Goal: Feedback & Contribution: Submit feedback/report problem

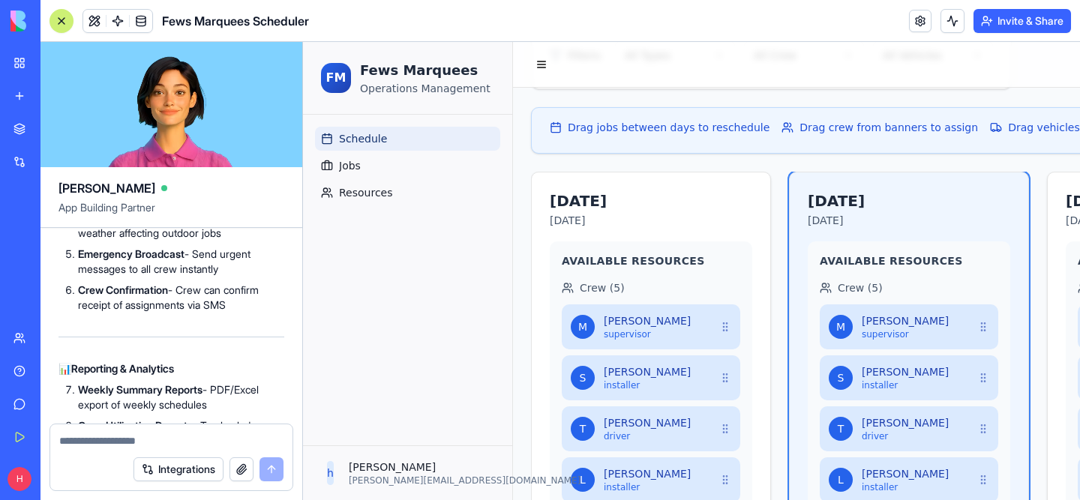
scroll to position [5515, 0]
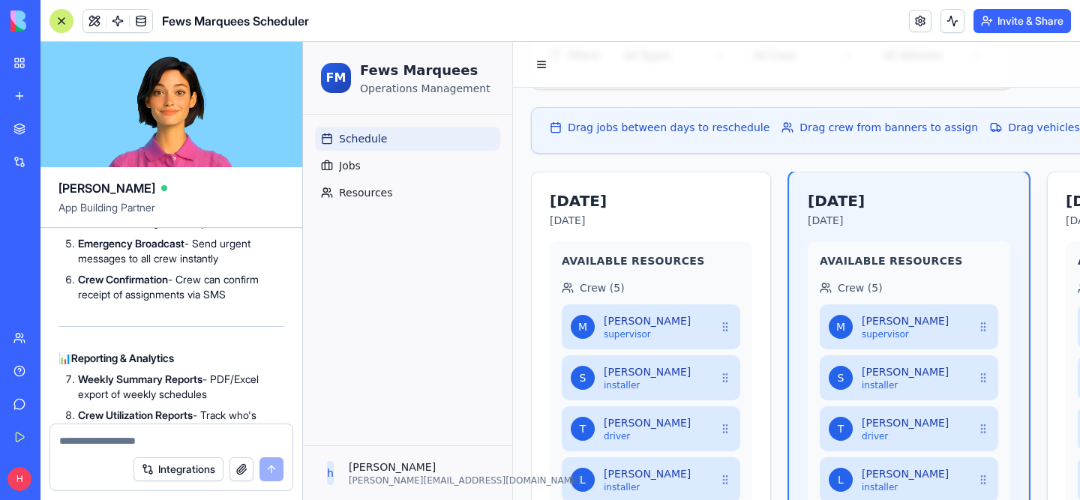
drag, startPoint x: 79, startPoint y: 337, endPoint x: 238, endPoint y: 399, distance: 171.4
click at [238, 302] on ol "SMS Notifications - Auto-send schedule updates to crew via text Daily Schedule …" at bounding box center [171, 197] width 226 height 210
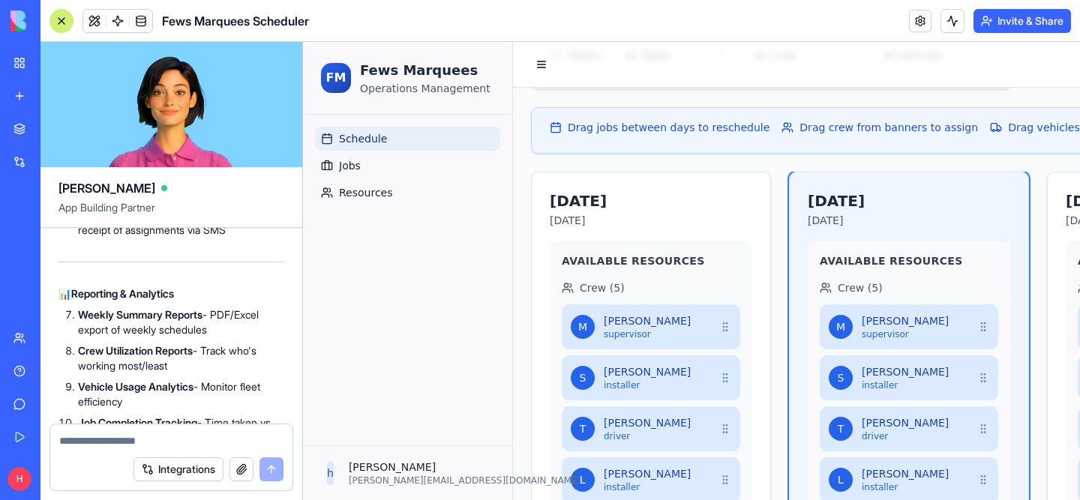
scroll to position [5603, 0]
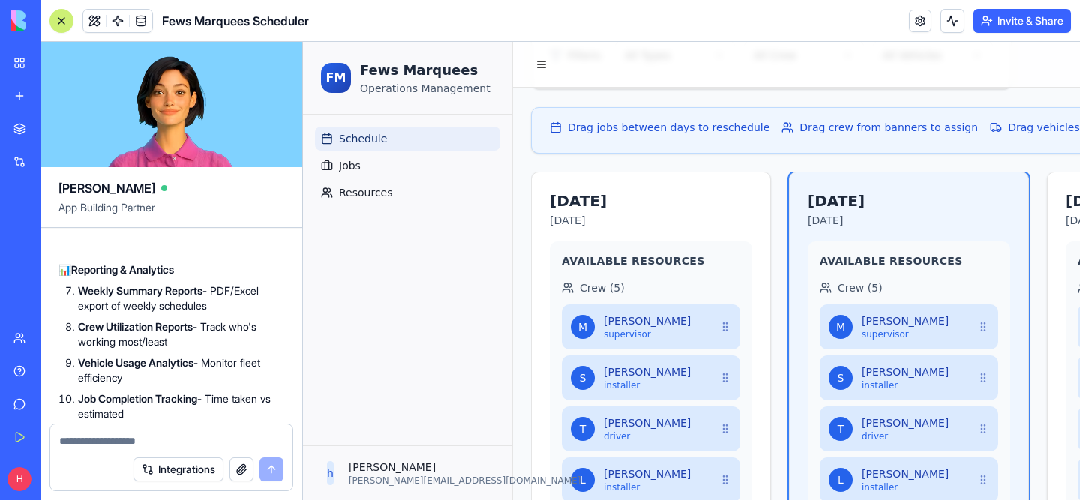
click at [81, 17] on strong "SMS Notifications" at bounding box center [120, 10] width 85 height 13
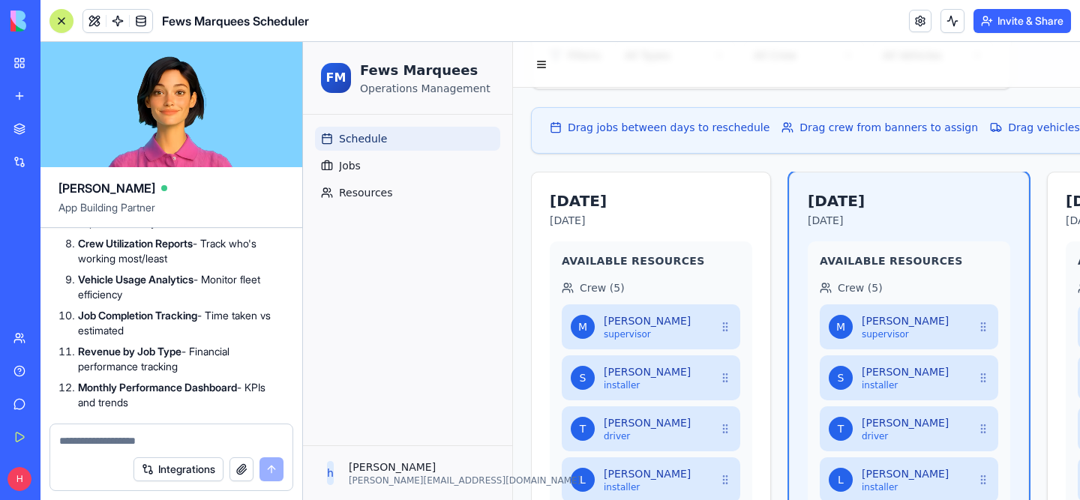
scroll to position [5711, 0]
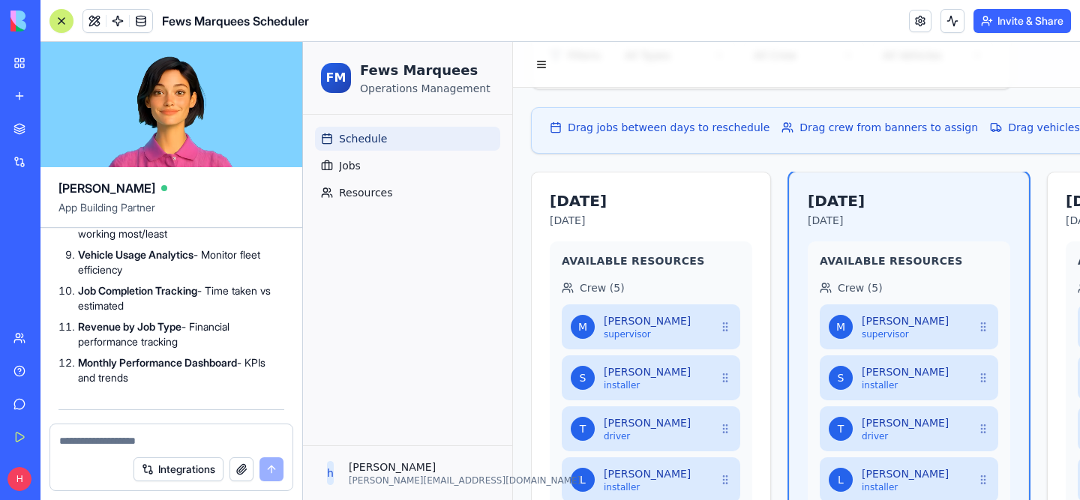
drag, startPoint x: 79, startPoint y: 250, endPoint x: 233, endPoint y: 314, distance: 166.4
click at [233, 106] on ol "SMS Notifications - Auto-send schedule updates to crew via text Daily Schedule …" at bounding box center [171, 1] width 226 height 210
copy ol "SMS Notifications - Auto-send schedule updates to crew via text Daily Schedule …"
click at [145, 453] on div "Integrations" at bounding box center [171, 469] width 242 height 42
click at [143, 449] on div "Integrations" at bounding box center [171, 469] width 242 height 42
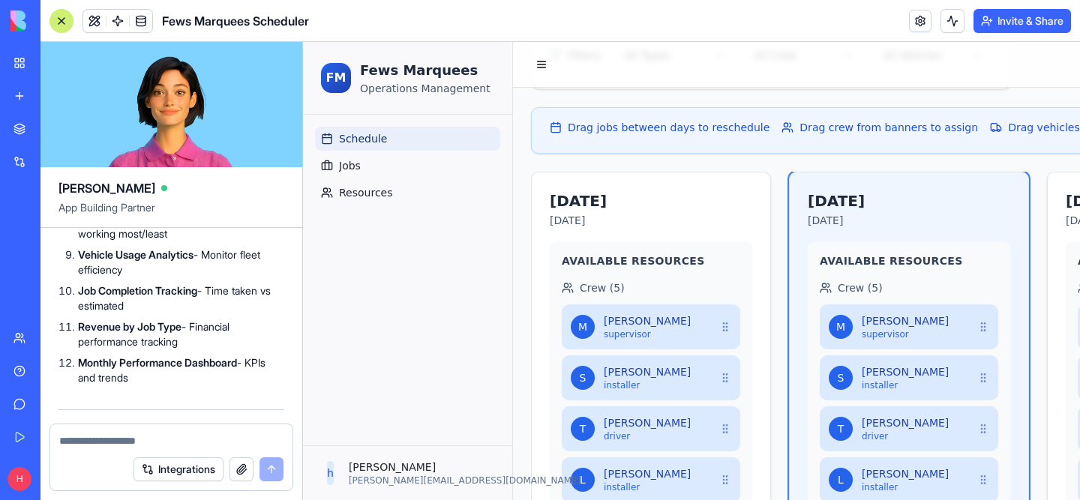
click at [141, 448] on div "Integrations" at bounding box center [171, 469] width 242 height 42
click at [139, 442] on textarea at bounding box center [171, 440] width 224 height 15
paste textarea "**********"
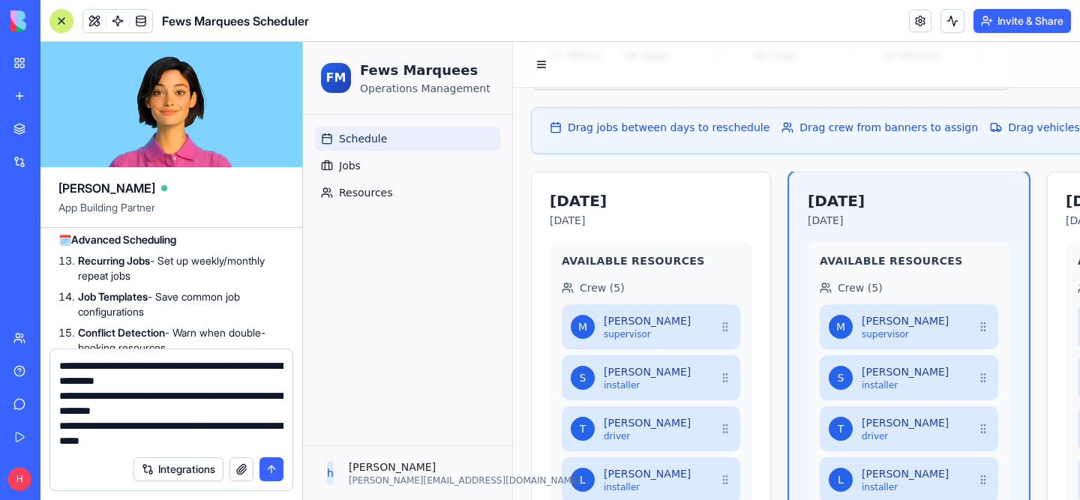
scroll to position [5879, 0]
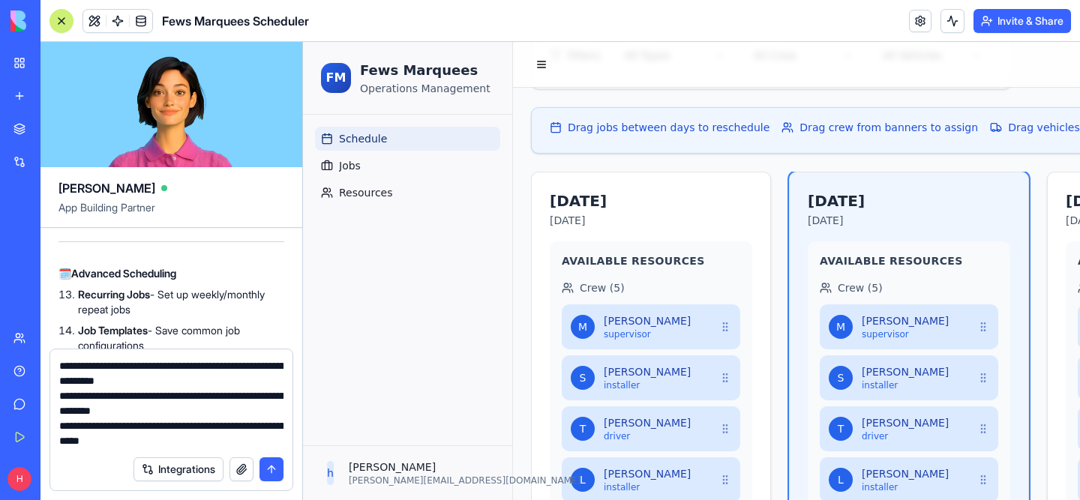
drag, startPoint x: 78, startPoint y: 289, endPoint x: 160, endPoint y: 334, distance: 94.0
click at [160, 217] on ol "Weekly Summary Reports - PDF/Excel export of weekly schedules Crew Utilization …" at bounding box center [171, 112] width 226 height 210
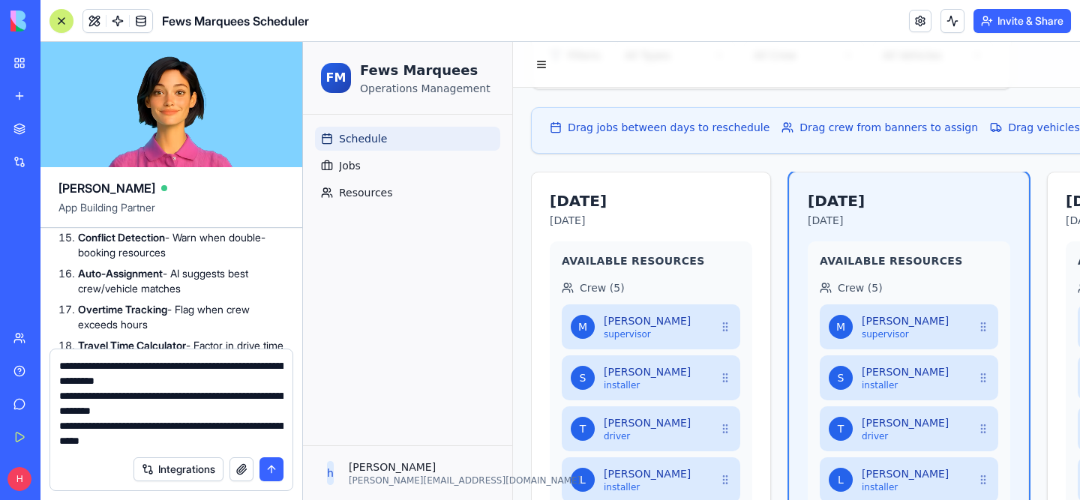
scroll to position [6031, 0]
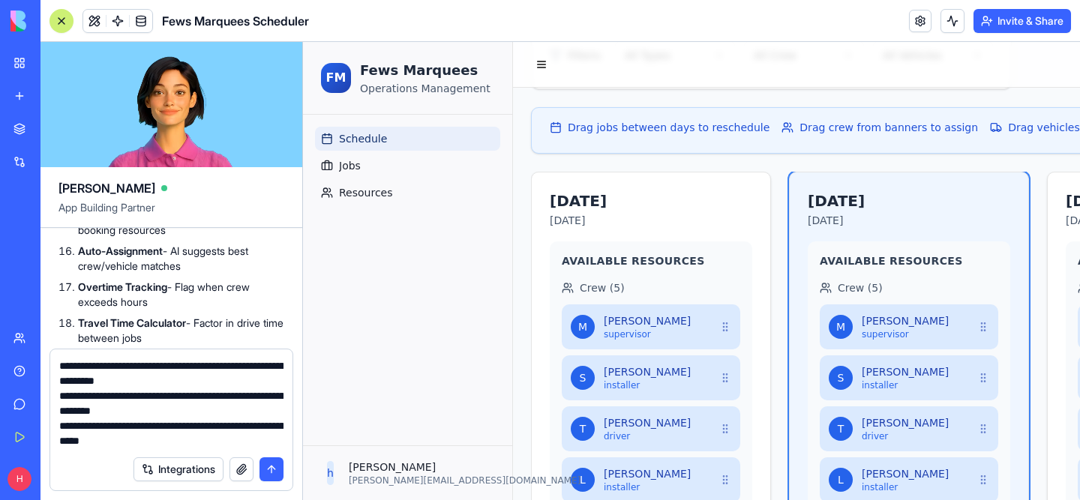
drag, startPoint x: 79, startPoint y: 253, endPoint x: 150, endPoint y: 313, distance: 93.1
copy div "Weekly Summary Reports - PDF/Excel export of weekly schedules Crew Utilization …"
click at [230, 454] on div "Integrations" at bounding box center [171, 469] width 242 height 42
click at [218, 433] on textarea "**********" at bounding box center [171, 403] width 224 height 90
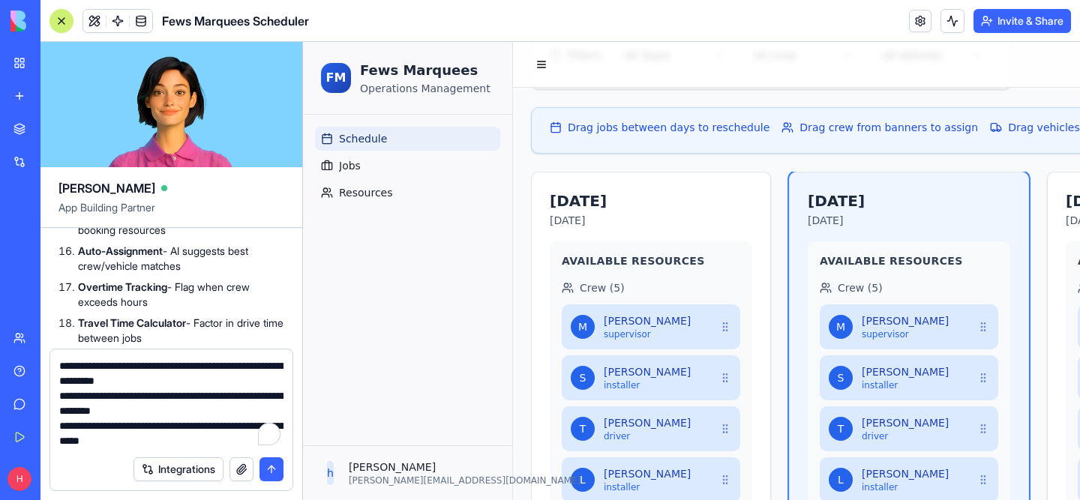
scroll to position [73, 0]
paste textarea "**********"
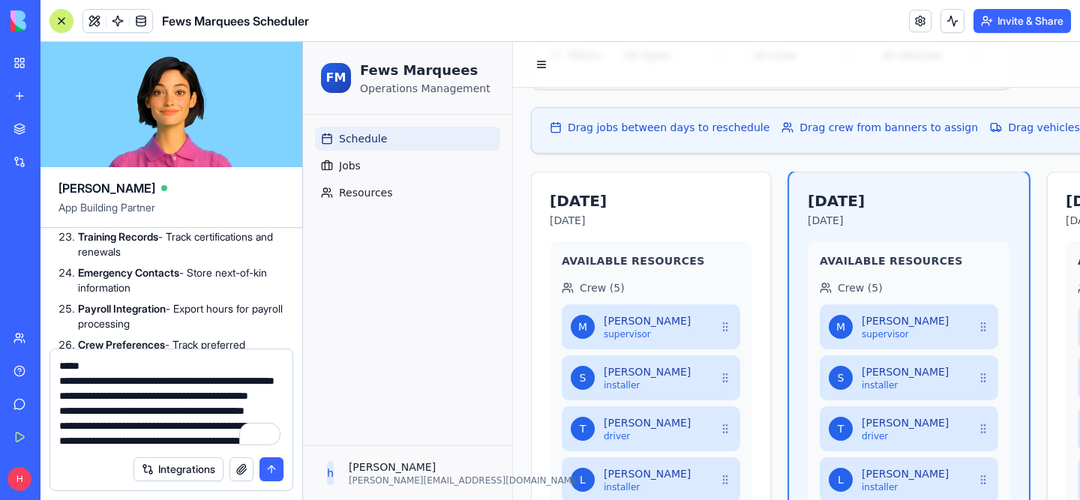
scroll to position [6392, 0]
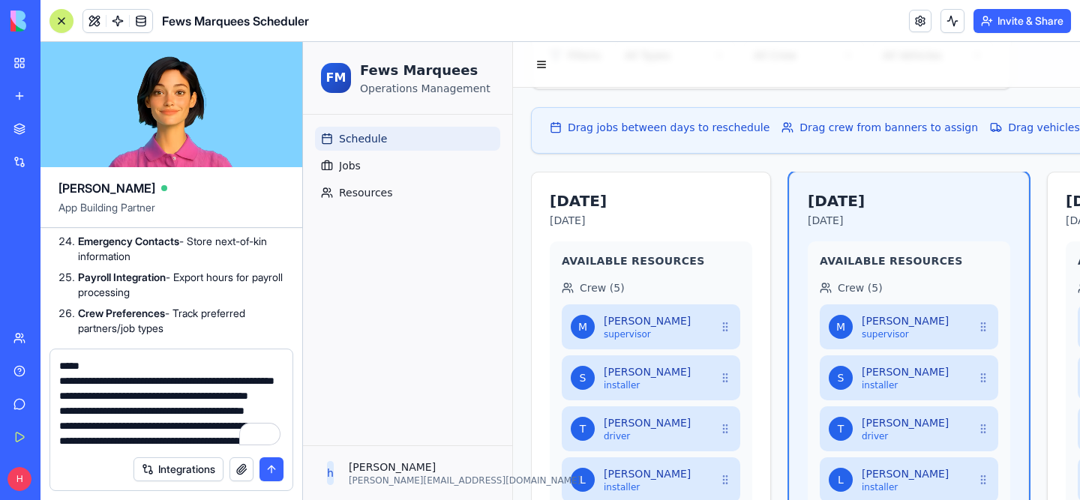
drag, startPoint x: 80, startPoint y: 297, endPoint x: 231, endPoint y: 257, distance: 155.9
copy ol "Job Templates - Save common job configurations Conflict Detection - Warn when d…"
click at [127, 427] on textarea "**********" at bounding box center [171, 403] width 224 height 90
paste textarea "**********"
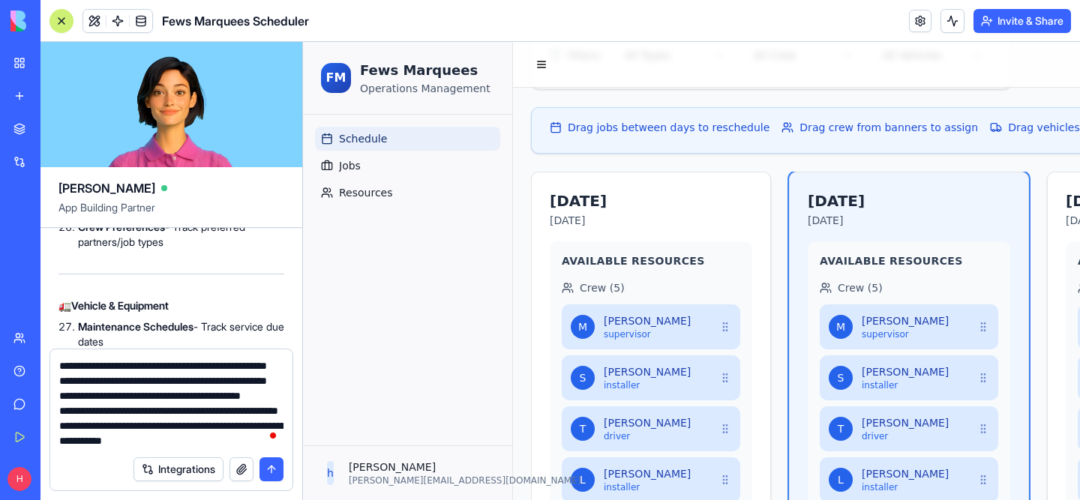
scroll to position [6485, 0]
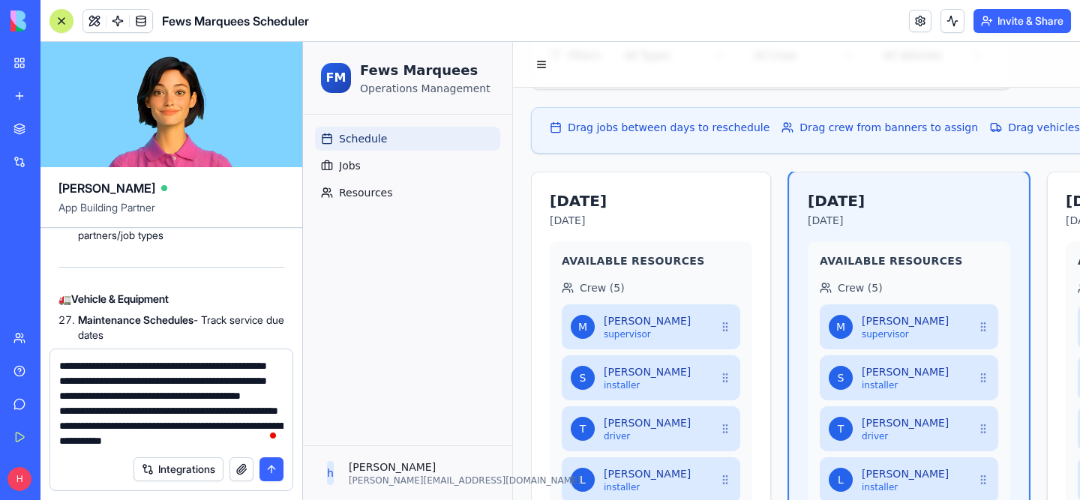
drag, startPoint x: 82, startPoint y: 246, endPoint x: 118, endPoint y: 315, distance: 78.2
click at [118, 243] on ol "Availability Calendar - Crew can mark days off Skill Matching - Match jobs to c…" at bounding box center [171, 120] width 226 height 246
click at [81, 10] on strong "Availability Calendar" at bounding box center [126, 4] width 97 height 13
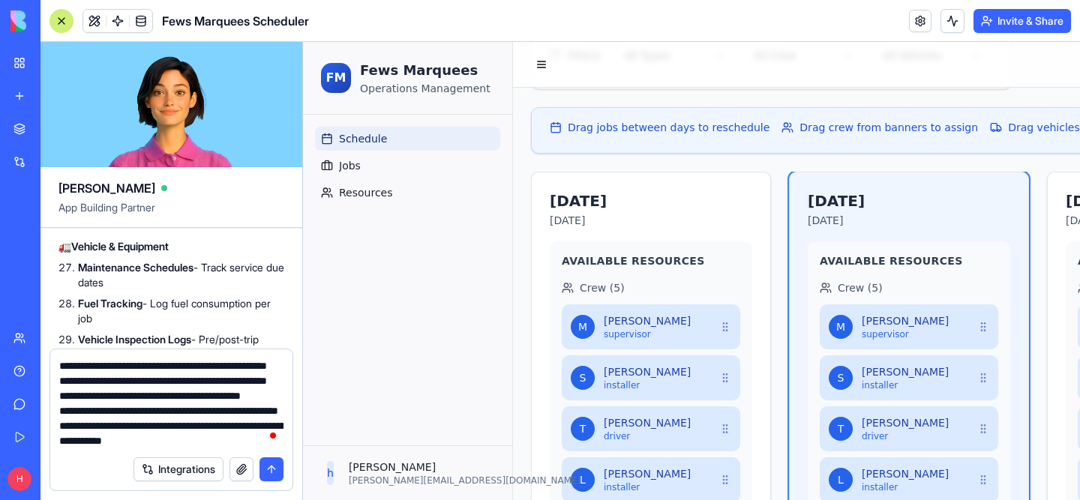
scroll to position [6547, 0]
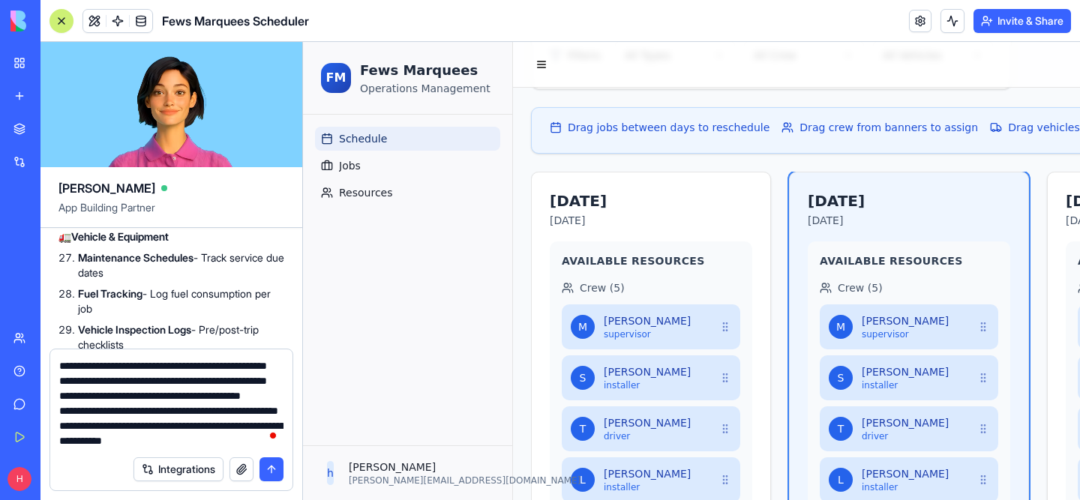
drag, startPoint x: 80, startPoint y: 244, endPoint x: 148, endPoint y: 243, distance: 68.2
click at [148, 181] on ol "Availability Calendar - Crew can mark days off Skill Matching - Match jobs to c…" at bounding box center [171, 58] width 226 height 246
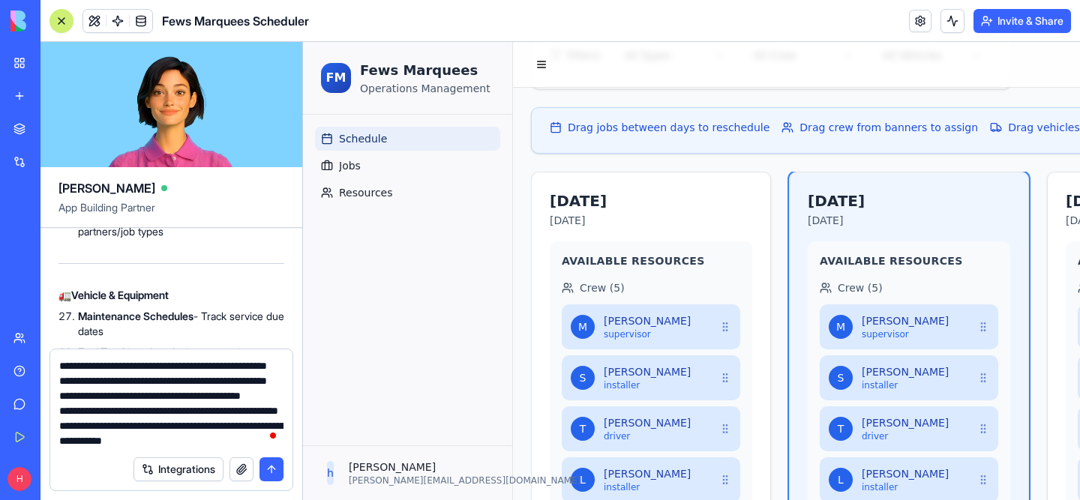
scroll to position [6485, 0]
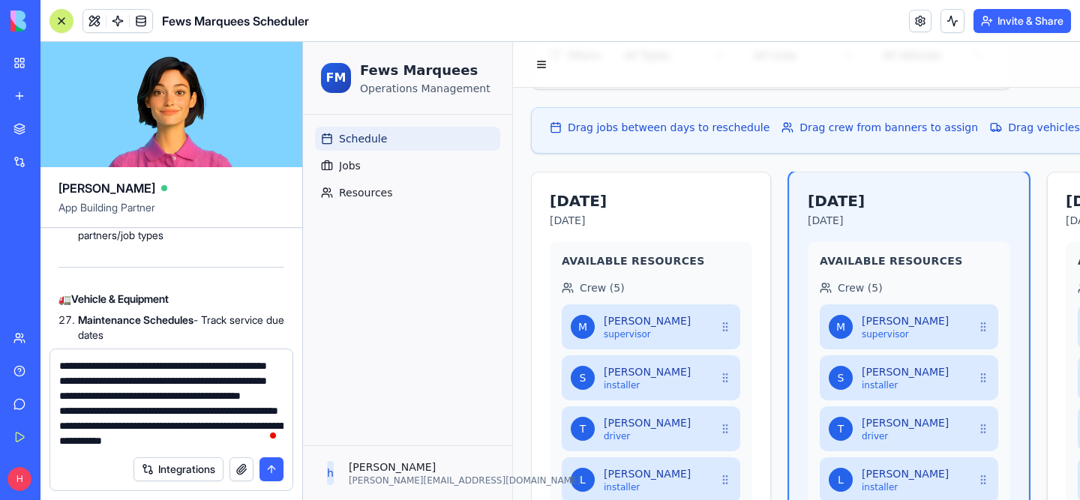
copy ol "Availability Calendar - Crew can mark days off Skill Matching - Match jobs to c…"
click at [193, 448] on textarea "**********" at bounding box center [171, 403] width 224 height 90
paste textarea "**********"
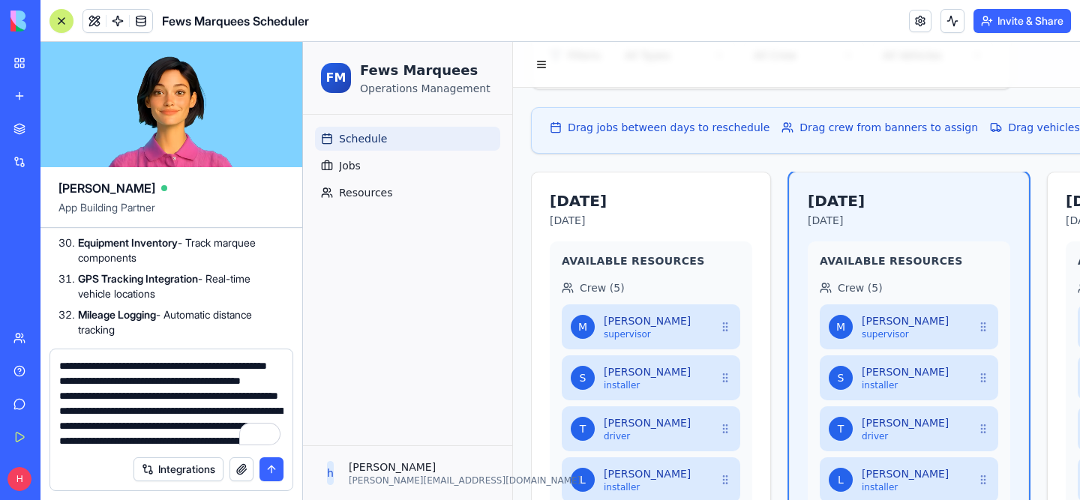
scroll to position [6676, 0]
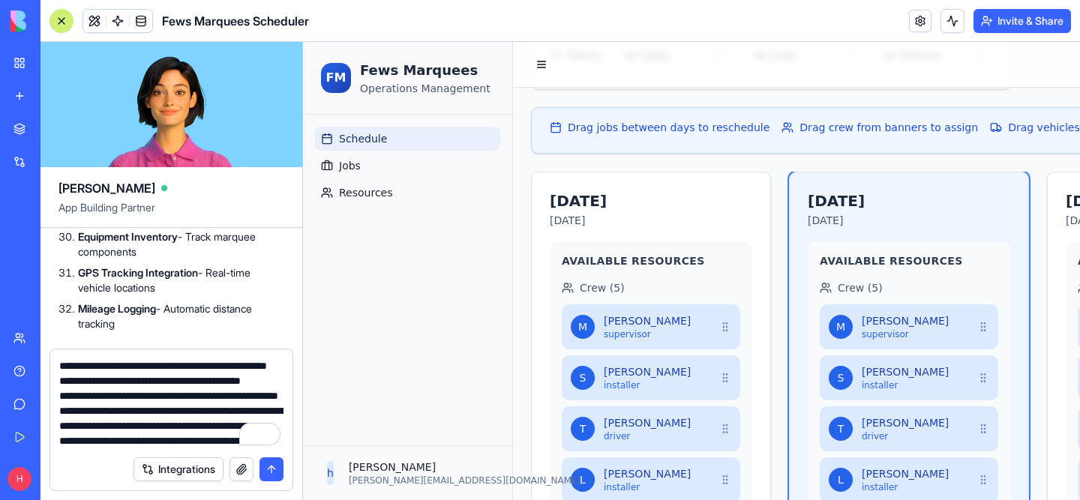
click at [88, 52] on li "Crew Preferences - Track preferred partners/job types" at bounding box center [181, 37] width 206 height 30
copy div "Crew Preferences - Track preferred partners/job types"
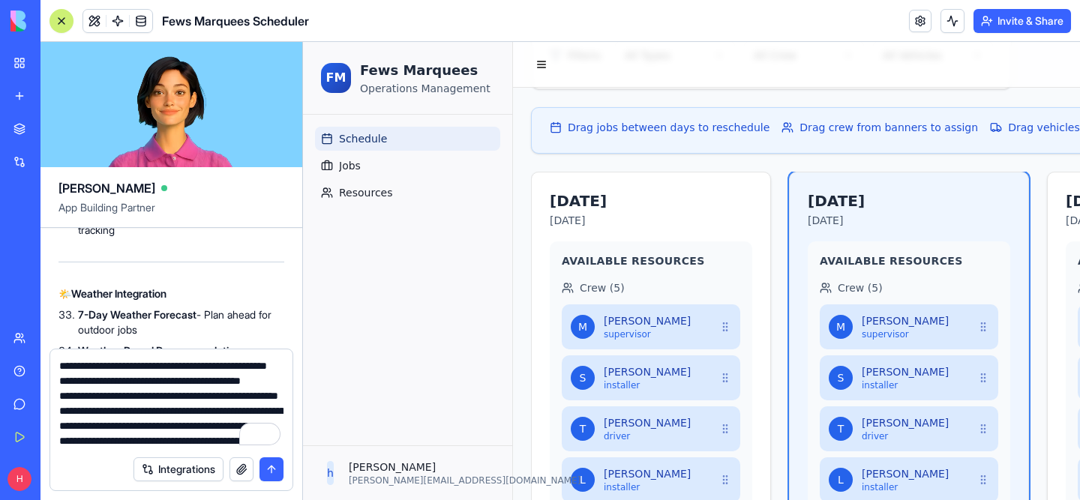
scroll to position [6791, 0]
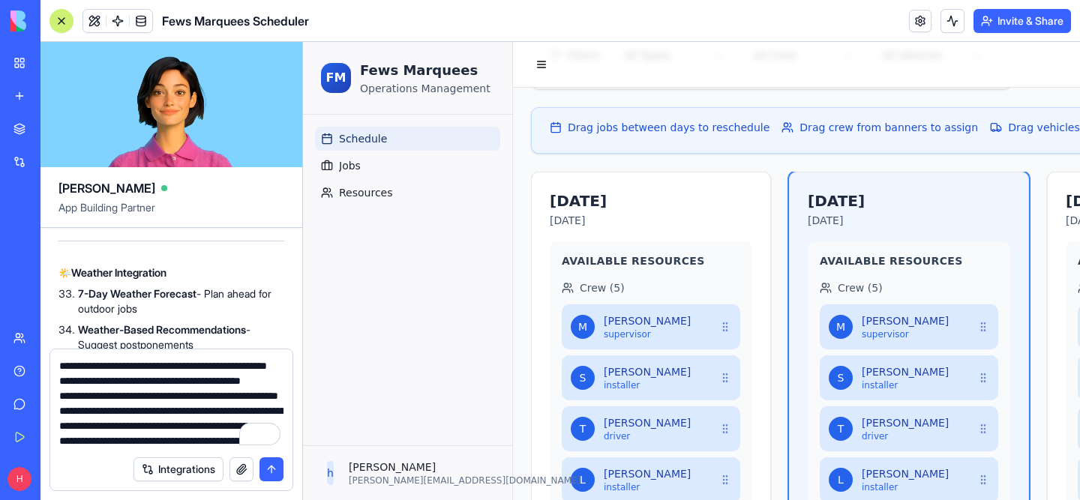
click at [80, 20] on strong "Maintenance Schedules" at bounding box center [135, 13] width 115 height 13
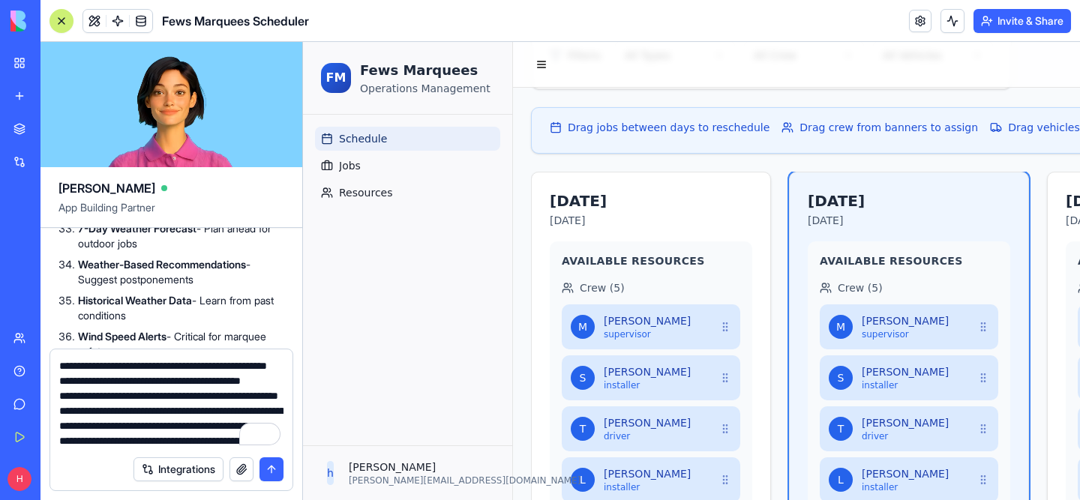
scroll to position [6865, 0]
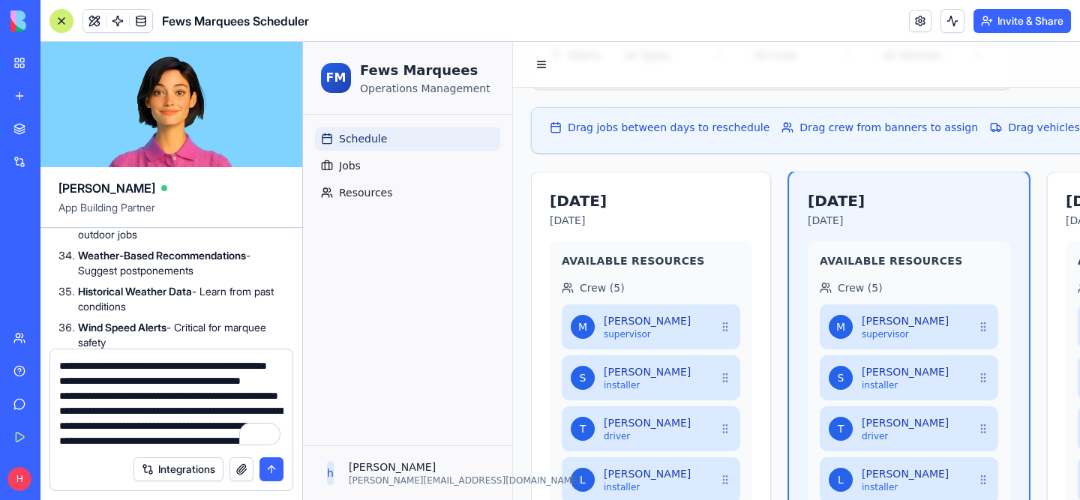
drag, startPoint x: 80, startPoint y: 250, endPoint x: 142, endPoint y: 274, distance: 66.7
click at [142, 142] on ol "Maintenance Schedules - Track service due dates Fuel Tracking - Log fuel consum…" at bounding box center [171, 38] width 226 height 210
copy ol "Maintenance Schedules - Track service due dates Fuel Tracking - Log fuel consum…"
click at [150, 428] on textarea "To enrich screen reader interactions, please activate Accessibility in Grammarl…" at bounding box center [171, 403] width 224 height 90
paste textarea "**********"
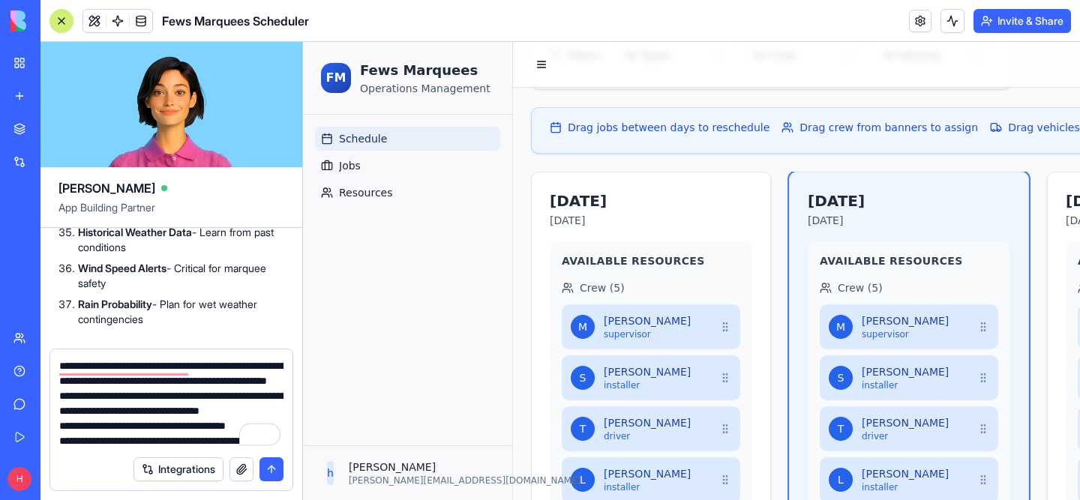
scroll to position [6958, 0]
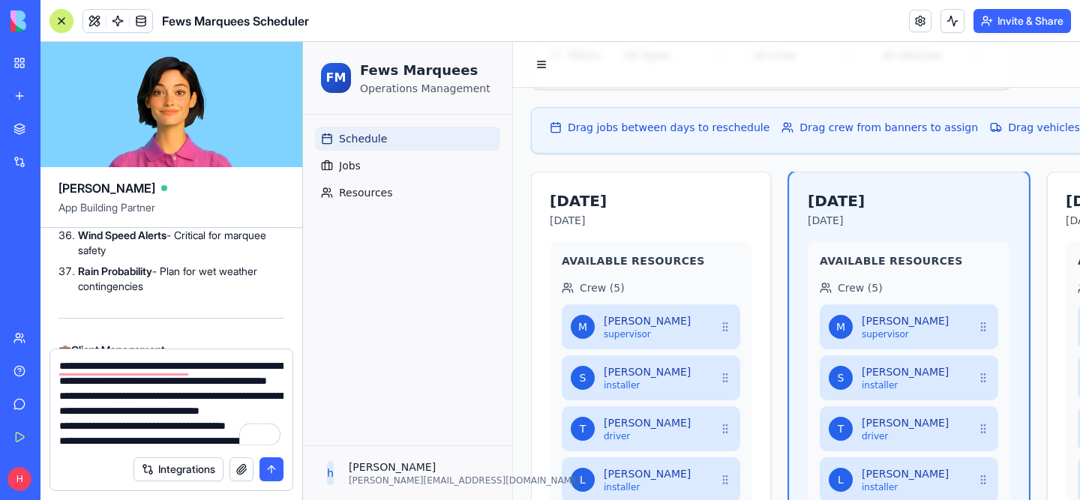
click at [125, 50] on li "Mileage Logging - Automatic distance tracking" at bounding box center [181, 35] width 206 height 30
copy div "Mileage Logging - Automatic distance tracking"
click at [130, 423] on textarea "To enrich screen reader interactions, please activate Accessibility in Grammarl…" at bounding box center [171, 403] width 224 height 90
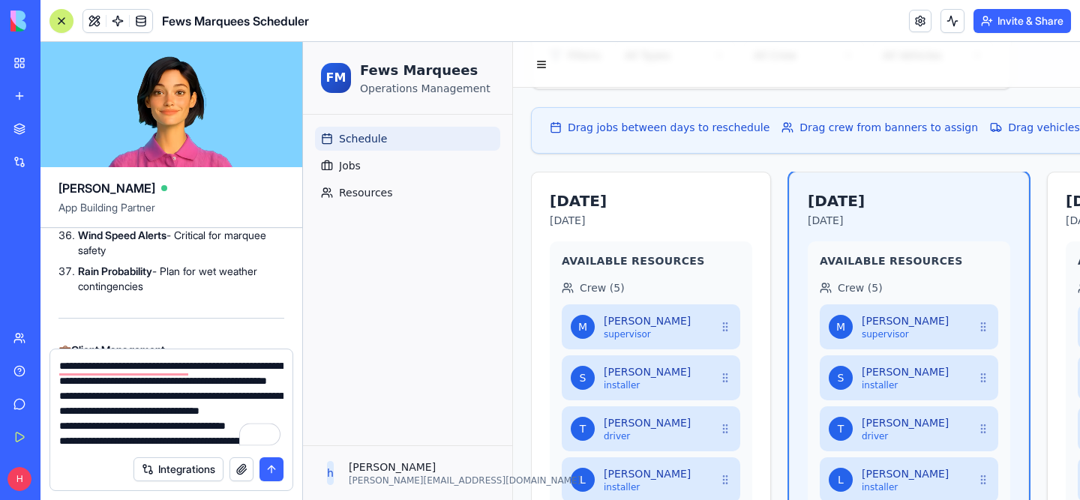
paste textarea "**********"
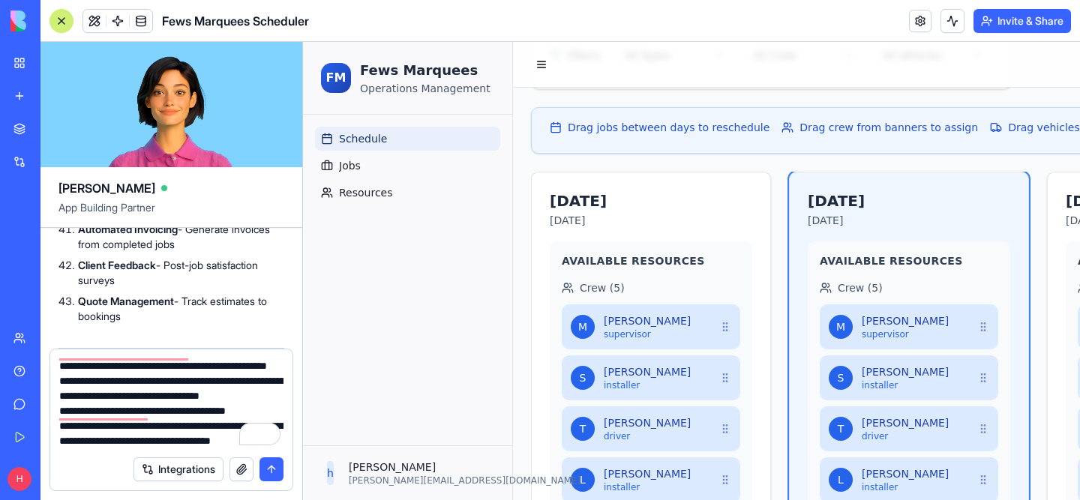
scroll to position [7213, 0]
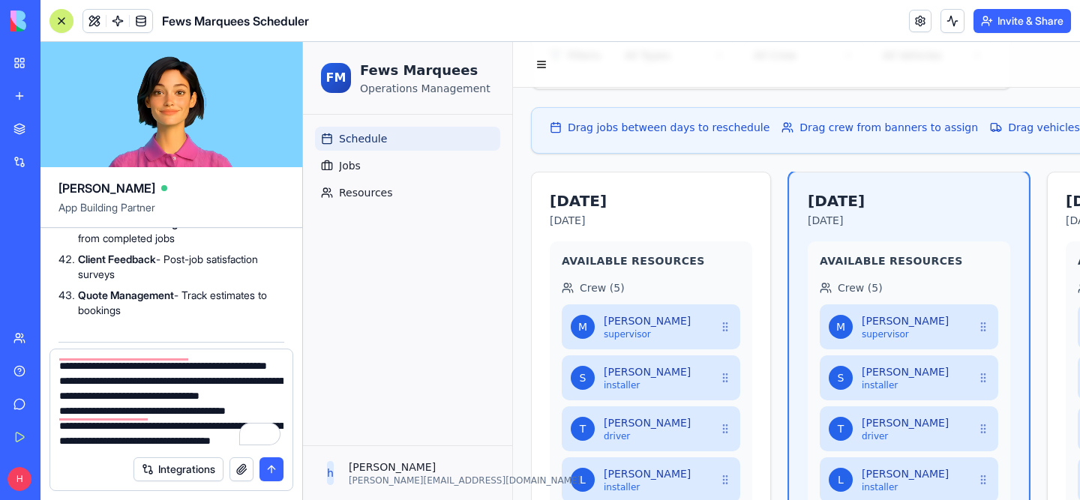
drag, startPoint x: 78, startPoint y: 253, endPoint x: 148, endPoint y: 279, distance: 74.3
click at [148, 279] on div "🎯 Suggested Improvements & Features for Fews Marquees Scheduler Here's a compre…" at bounding box center [171, 324] width 226 height 4151
copy div "7-Day Weather Forecast - Plan ahead for outdoor jobs Weather-Based Recommendati…"
click at [161, 429] on textarea "To enrich screen reader interactions, please activate Accessibility in Grammarl…" at bounding box center [171, 403] width 224 height 90
paste textarea "**********"
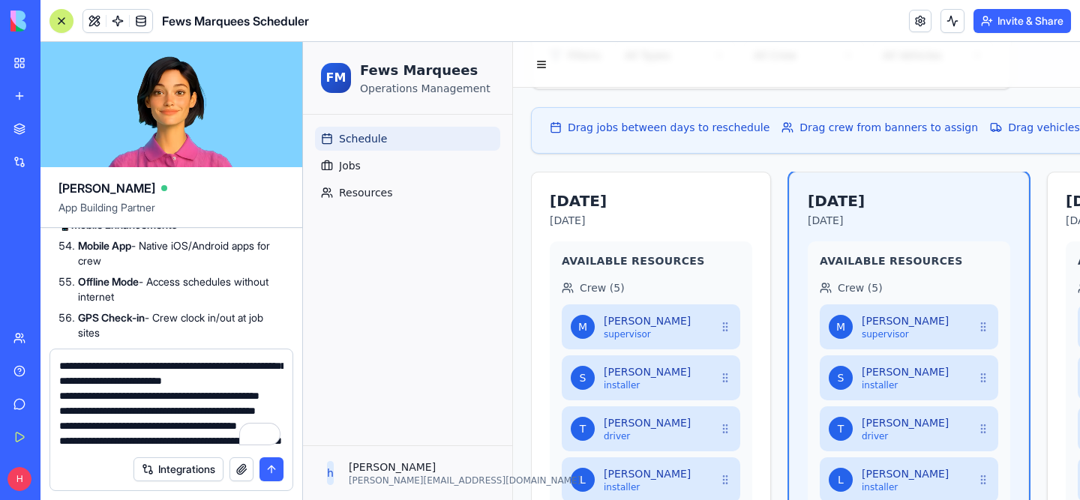
scroll to position [7837, 0]
click at [79, 6] on strong "Auto-Status Updates" at bounding box center [129, -1] width 102 height 13
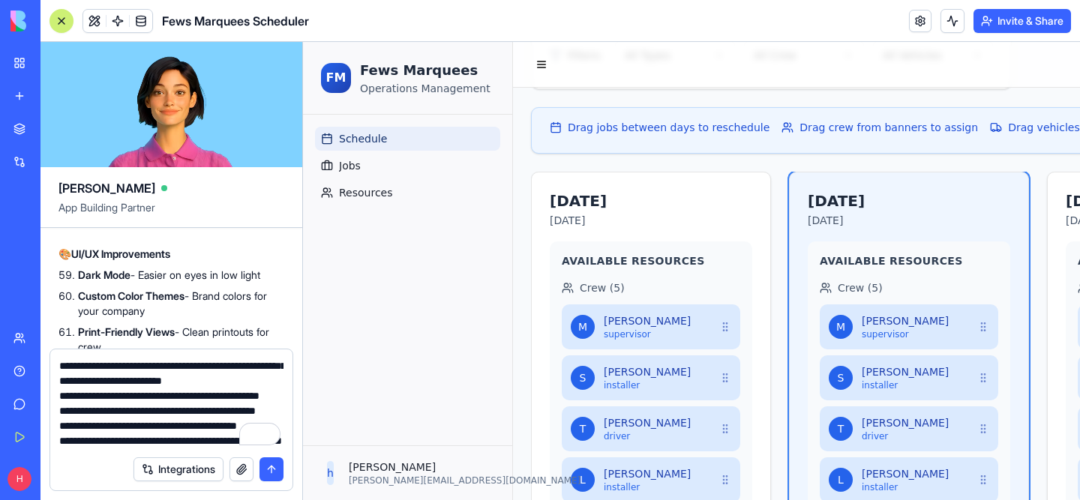
scroll to position [8054, 0]
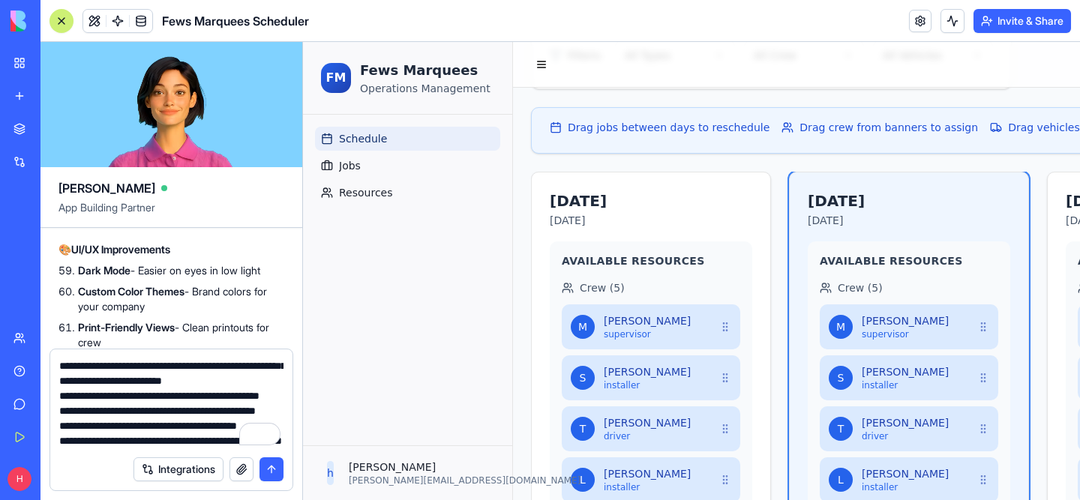
drag, startPoint x: 83, startPoint y: 268, endPoint x: 88, endPoint y: 312, distance: 44.6
click at [88, 193] on ol "Mobile App - Native iOS/Android apps for crew Offline Mode - Access schedules w…" at bounding box center [171, 106] width 226 height 174
click at [82, 33] on strong "Mobile App" at bounding box center [104, 26] width 53 height 13
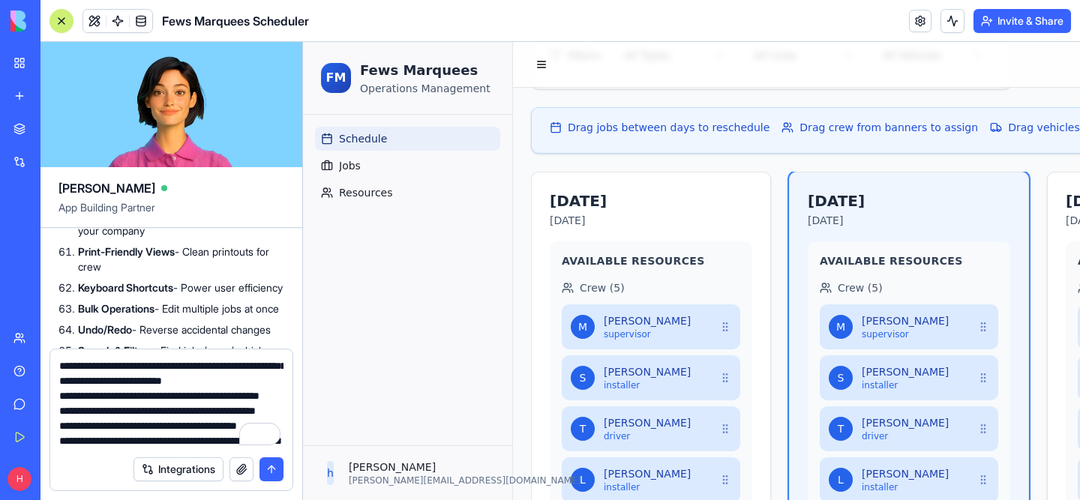
scroll to position [8115, 0]
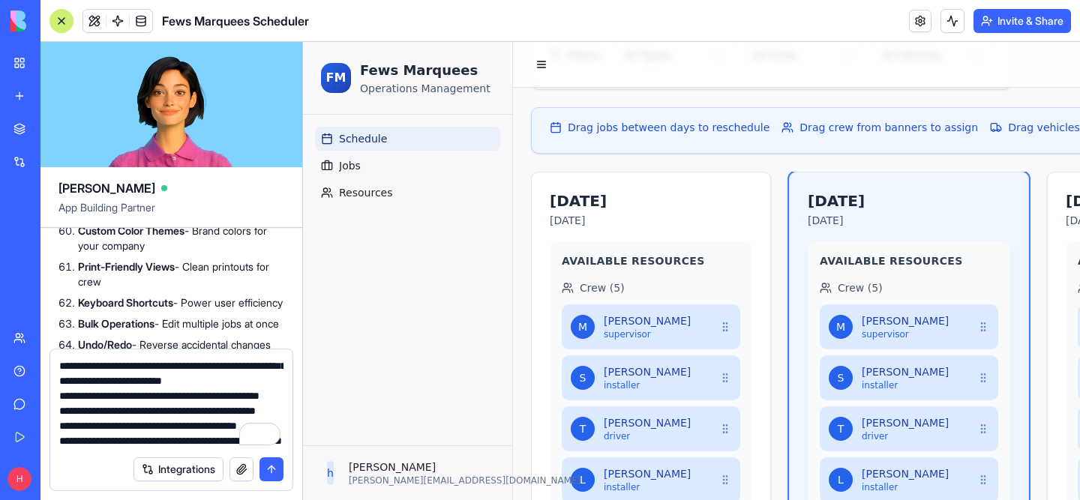
drag, startPoint x: 80, startPoint y: 265, endPoint x: 131, endPoint y: 250, distance: 52.9
click at [131, 133] on ol "Mobile App - Native iOS/Android apps for crew Offline Mode - Access schedules w…" at bounding box center [171, 46] width 226 height 174
copy ol "Mobile App - Native iOS/Android apps for crew Offline Mode - Access schedules w…"
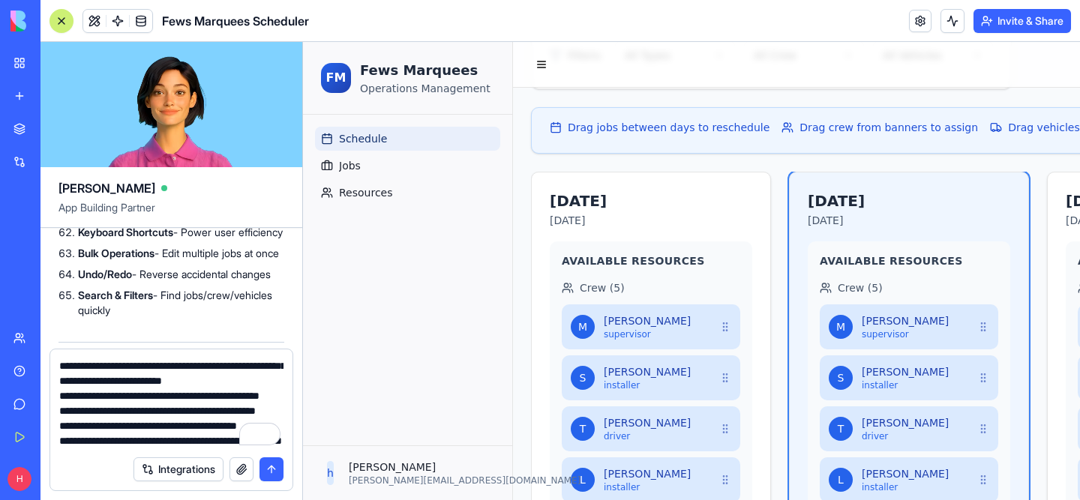
scroll to position [8212, 0]
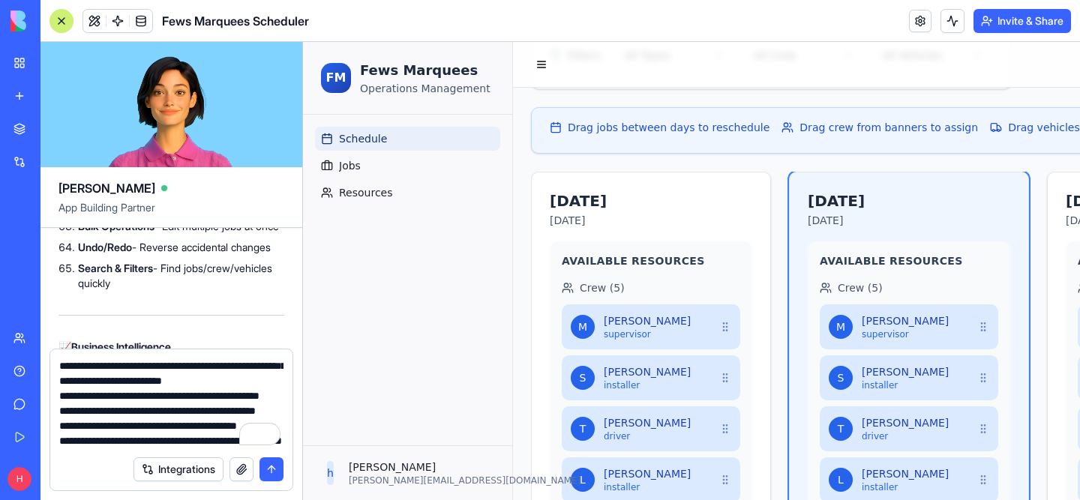
click at [143, 429] on textarea "To enrich screen reader interactions, please activate Accessibility in Grammarl…" at bounding box center [171, 403] width 224 height 90
paste textarea "**********"
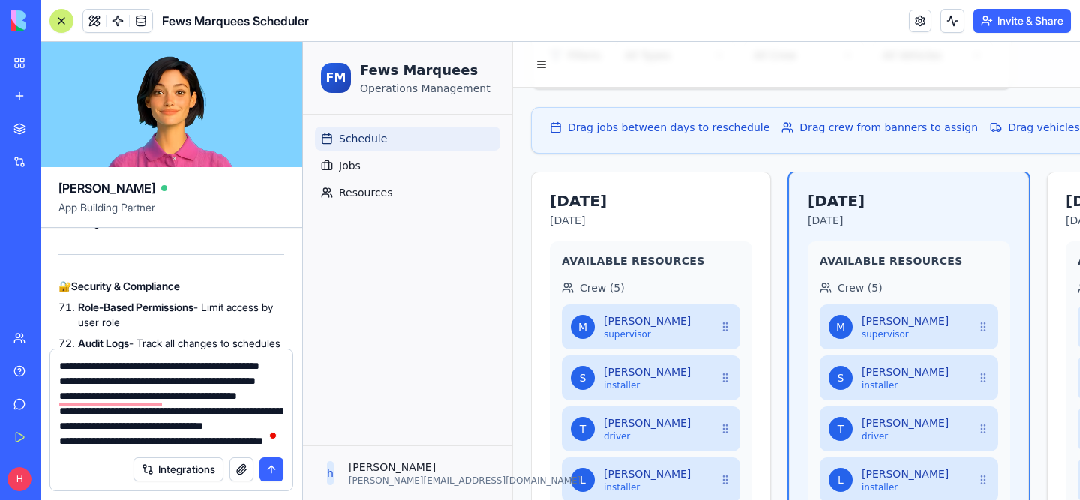
drag, startPoint x: 79, startPoint y: 265, endPoint x: 226, endPoint y: 280, distance: 146.9
copy ol "Dark Mode - Easier on eyes in low light Custom Color Themes - Brand colors for …"
click at [139, 443] on textarea "To enrich screen reader interactions, please activate Accessibility in Grammarl…" at bounding box center [171, 403] width 224 height 90
paste textarea "**********"
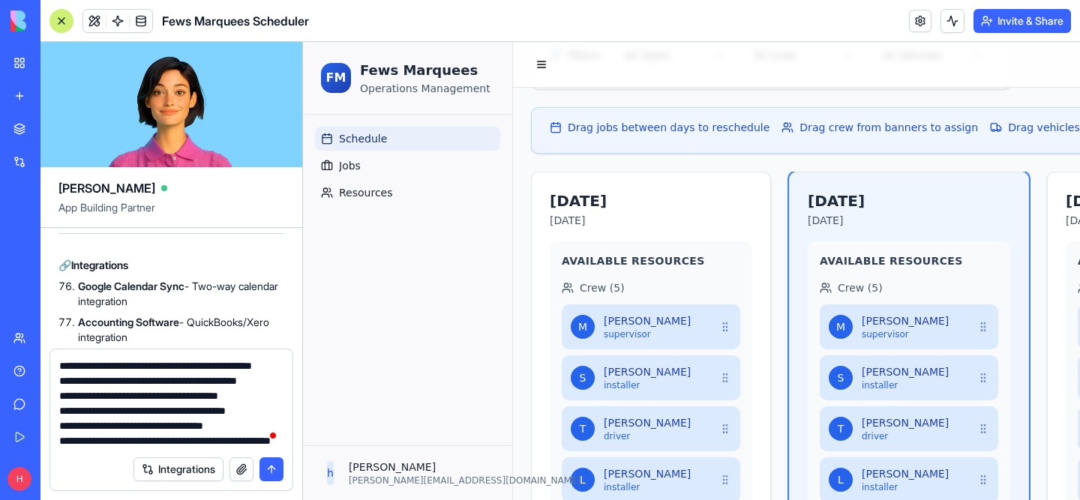
scroll to position [8733, 0]
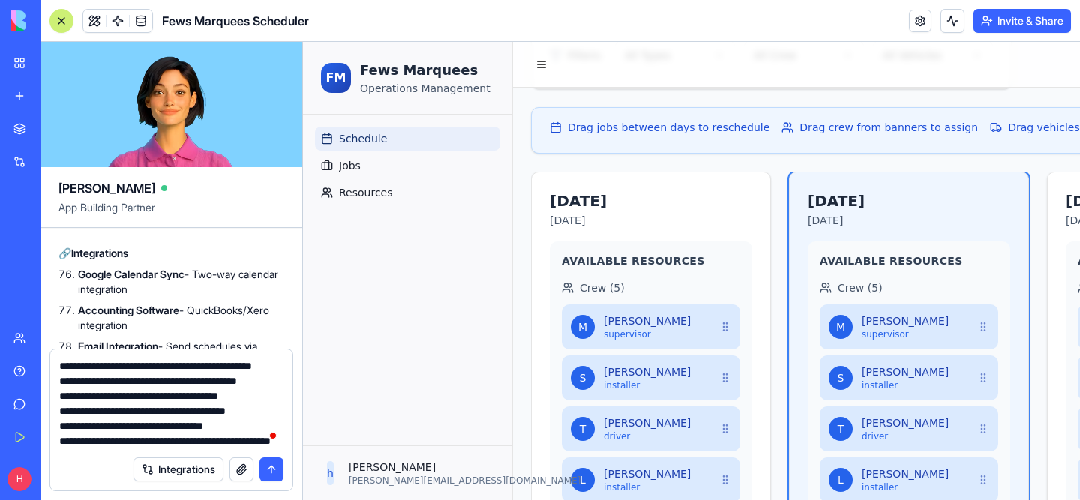
drag, startPoint x: 79, startPoint y: 250, endPoint x: 131, endPoint y: 306, distance: 76.4
click at [103, 443] on textarea "To enrich screen reader interactions, please activate Accessibility in Grammarl…" at bounding box center [171, 403] width 224 height 90
paste textarea "**********"
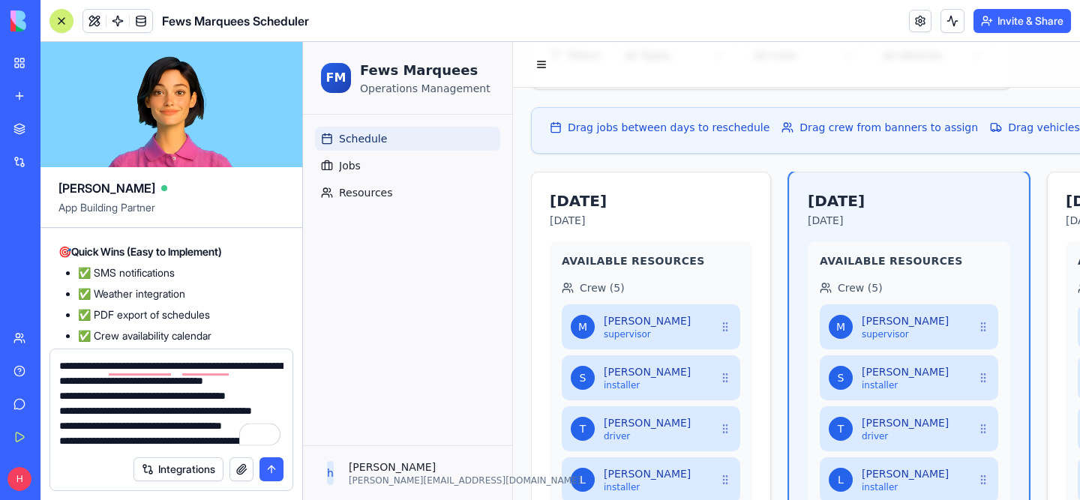
drag, startPoint x: 79, startPoint y: 260, endPoint x: 148, endPoint y: 282, distance: 71.6
click at [130, 422] on textarea "To enrich screen reader interactions, please activate Accessibility in Grammarl…" at bounding box center [171, 403] width 224 height 90
paste textarea "**********"
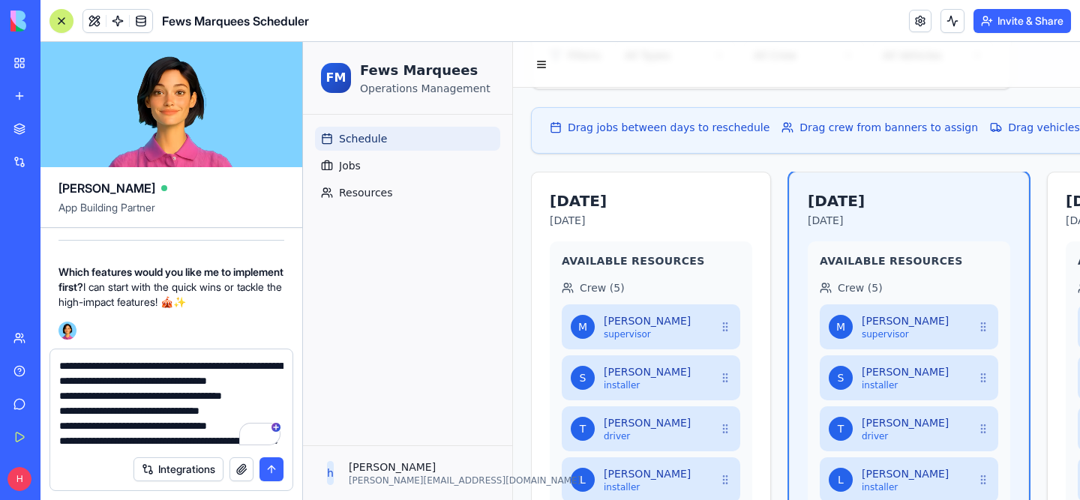
scroll to position [9630, 0]
type textarea "**********"
click at [271, 465] on button "submit" at bounding box center [271, 469] width 24 height 24
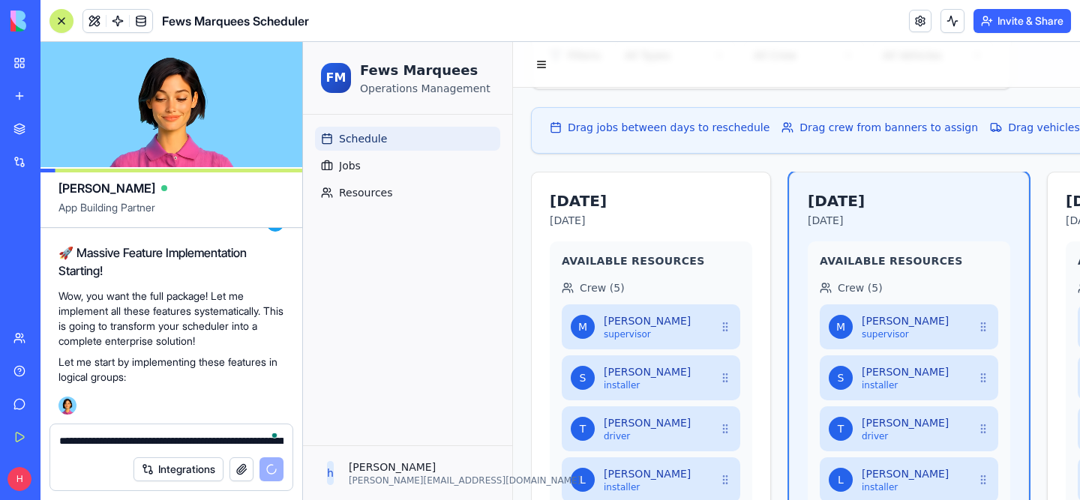
scroll to position [10878, 0]
